Goal: Find specific page/section: Find specific page/section

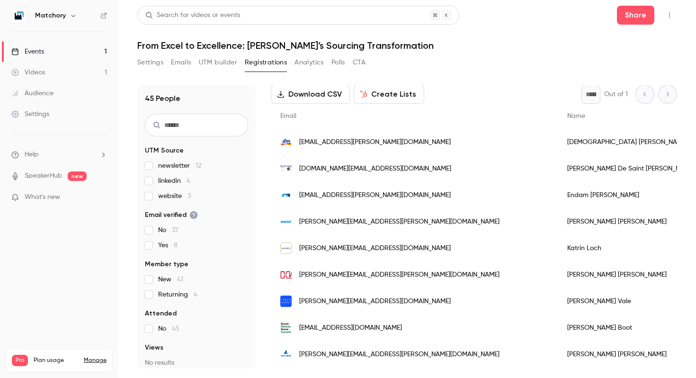
scroll to position [78, 0]
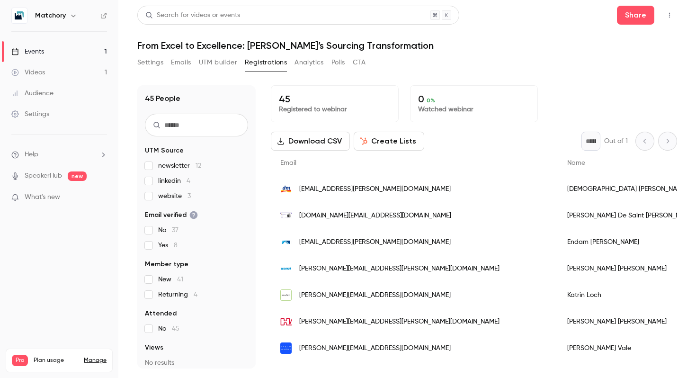
click at [174, 196] on span "website 3" at bounding box center [174, 195] width 33 height 9
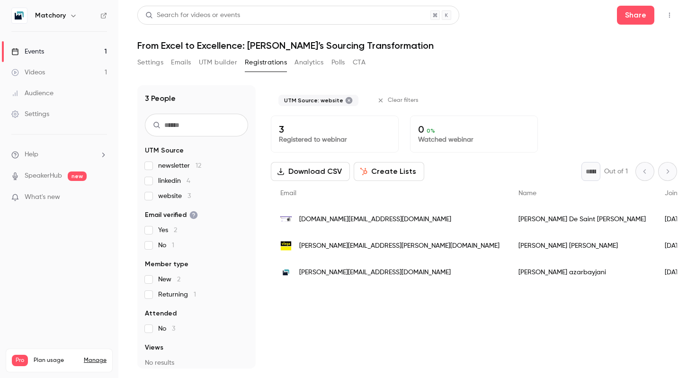
click at [174, 194] on span "website 3" at bounding box center [174, 195] width 33 height 9
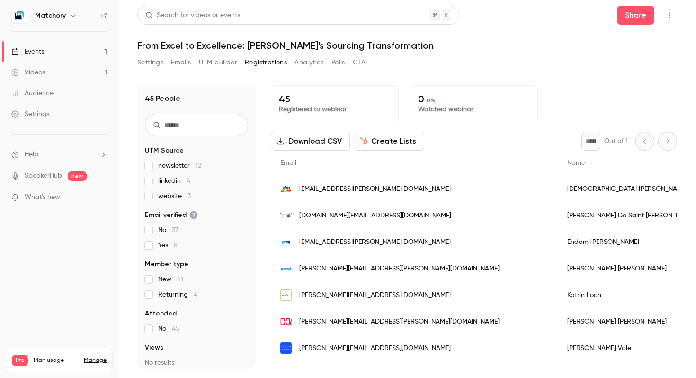
click at [172, 173] on div "newsletter 12 linkedin 4 website 3" at bounding box center [196, 181] width 103 height 40
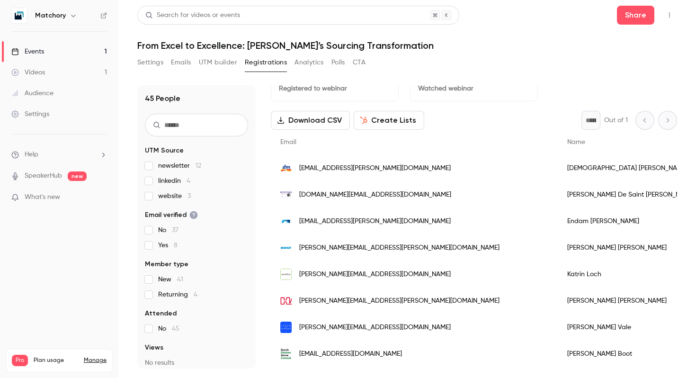
scroll to position [29, 0]
